Goal: Information Seeking & Learning: Learn about a topic

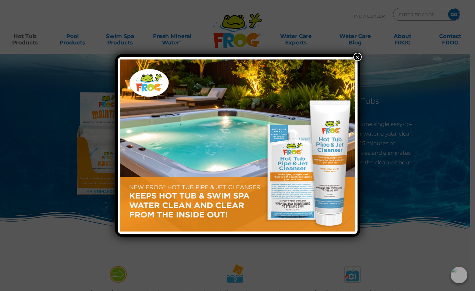
click at [358, 55] on button "×" at bounding box center [357, 57] width 8 height 8
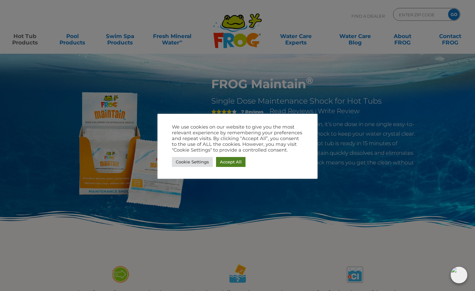
click at [224, 163] on link "Accept All" at bounding box center [230, 162] width 29 height 10
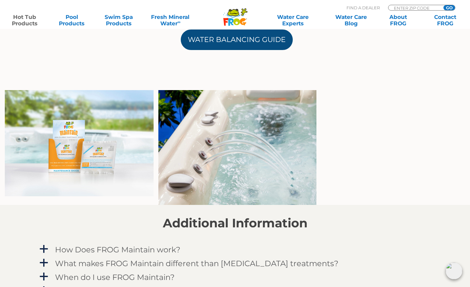
scroll to position [416, 0]
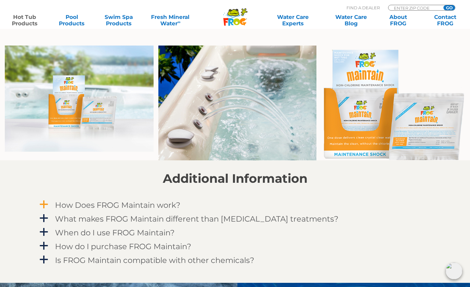
click at [124, 204] on h4 "How Does FROG Maintain work?" at bounding box center [118, 204] width 126 height 9
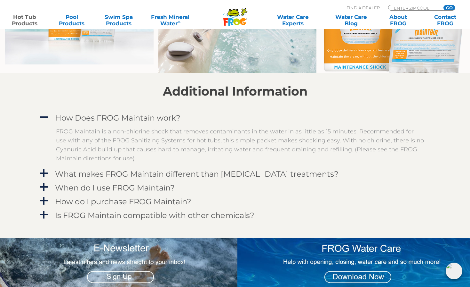
scroll to position [512, 0]
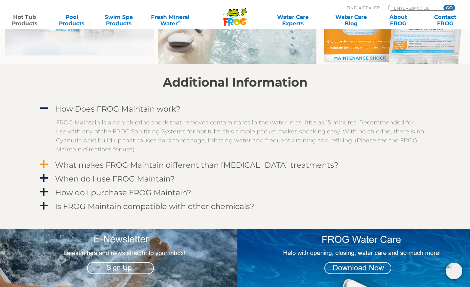
click at [110, 169] on h4 "What makes FROG Maintain different than other shock treatments?" at bounding box center [197, 164] width 284 height 9
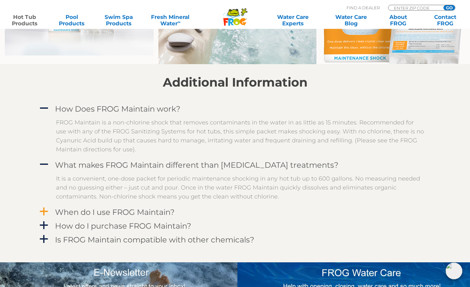
click at [102, 213] on h4 "When do I use FROG Maintain?" at bounding box center [115, 211] width 120 height 9
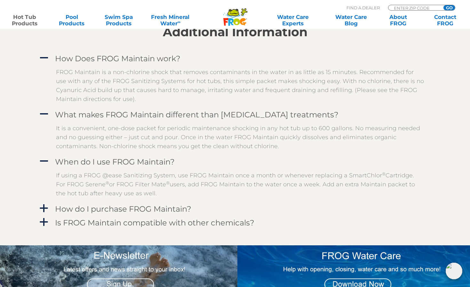
scroll to position [576, 0]
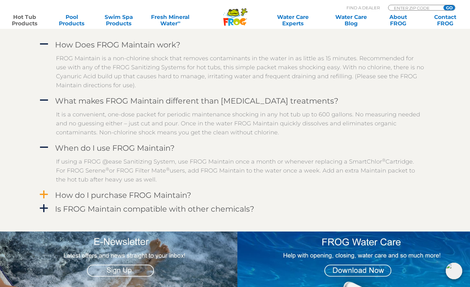
click at [61, 193] on h4 "How do I purchase FROG Maintain?" at bounding box center [123, 195] width 136 height 9
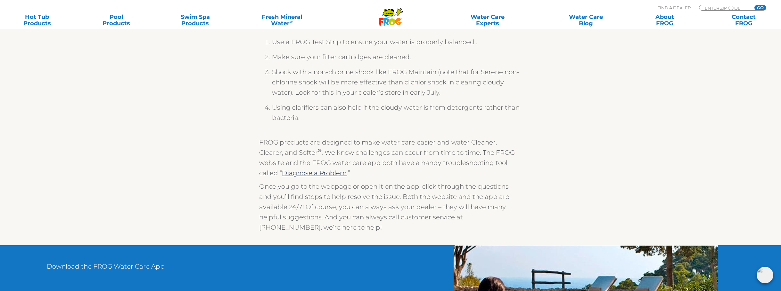
scroll to position [512, 0]
